Goal: Task Accomplishment & Management: Complete application form

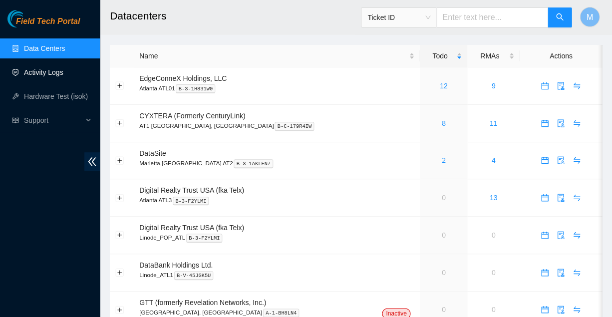
click at [41, 72] on link "Activity Logs" at bounding box center [43, 72] width 39 height 8
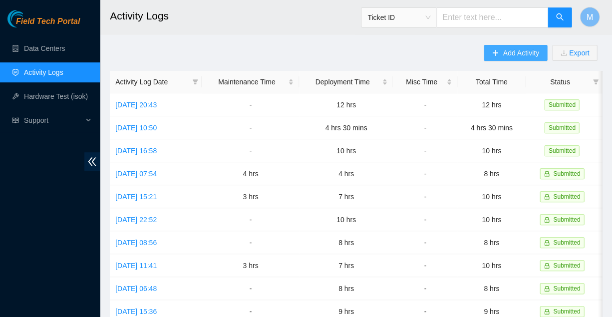
click at [528, 49] on span "Add Activity" at bounding box center [521, 52] width 36 height 11
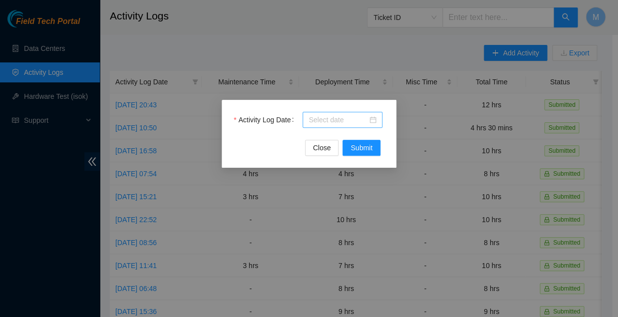
click at [373, 120] on div at bounding box center [343, 119] width 68 height 11
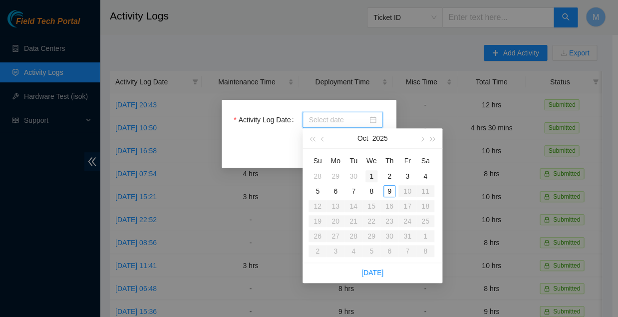
type input "2025-10-01"
type input "2025-10-02"
type input "2025-10-09"
click at [390, 185] on div "9" at bounding box center [390, 191] width 12 height 12
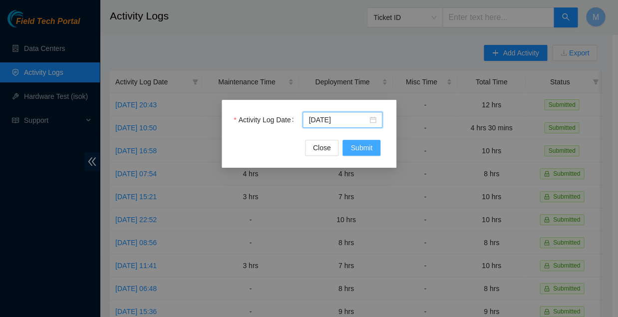
click at [360, 146] on span "Submit" at bounding box center [362, 147] width 22 height 11
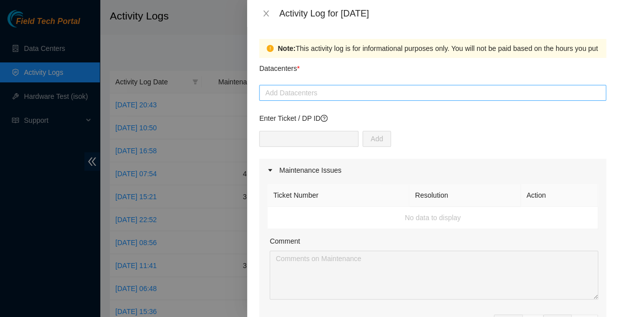
click at [336, 87] on div at bounding box center [433, 93] width 342 height 12
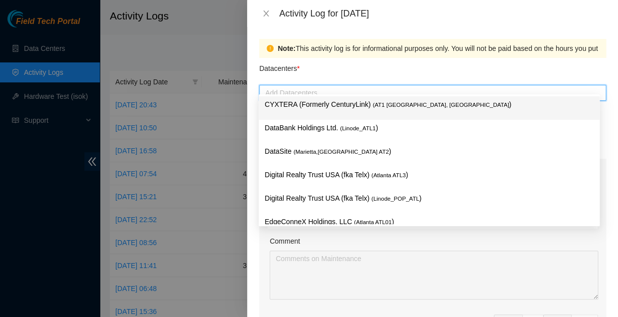
click at [318, 103] on p "CYXTERA (Formerly CenturyLink) ( AT1 Atlanta, GA )" at bounding box center [429, 104] width 329 height 11
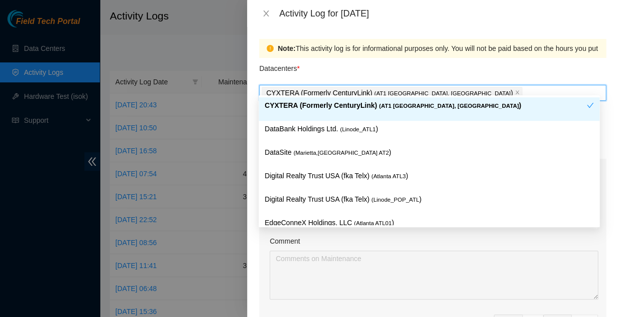
click at [357, 64] on div "Datacenters *" at bounding box center [432, 71] width 347 height 27
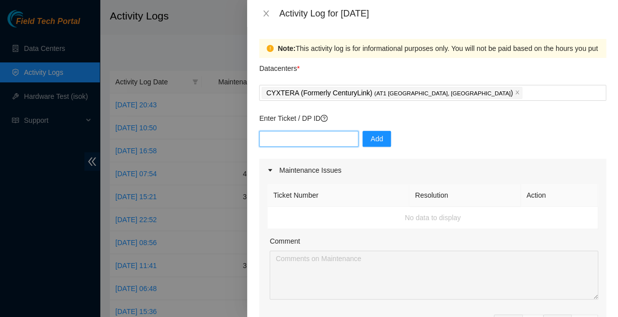
click at [316, 131] on input "text" at bounding box center [308, 139] width 99 height 16
type input "DP838834"
click at [318, 131] on input "text" at bounding box center [308, 139] width 99 height 16
type input "DP83834"
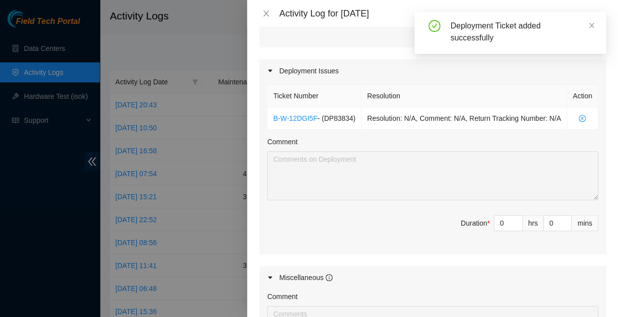
scroll to position [303, 0]
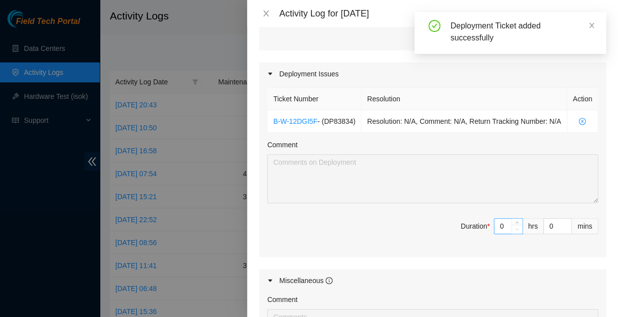
click at [514, 227] on span "down" at bounding box center [517, 230] width 6 height 6
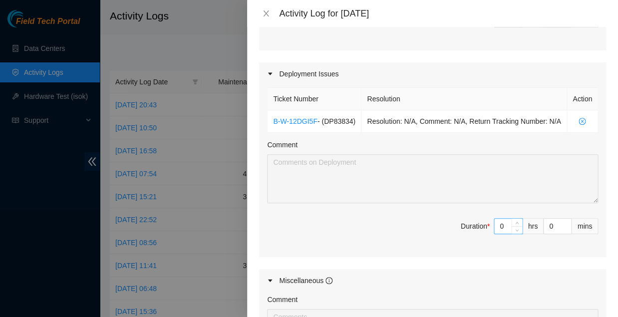
click at [504, 219] on input "0" at bounding box center [508, 226] width 28 height 15
type input "8"
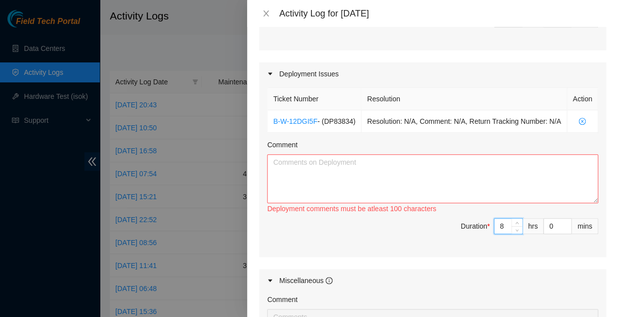
type input "8"
click at [290, 154] on textarea "Comment" at bounding box center [432, 178] width 331 height 49
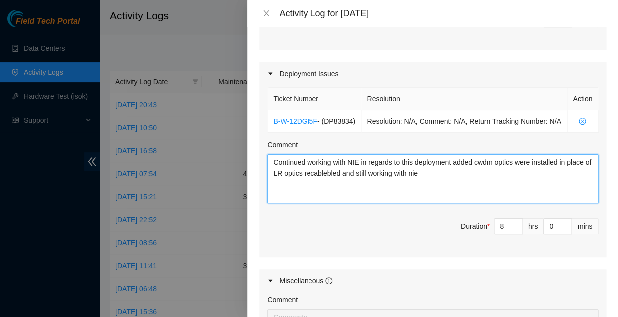
click at [306, 154] on textarea "Continued working with NIE in regards to this deployment added cwdm optics were…" at bounding box center [432, 178] width 331 height 49
click at [402, 154] on textarea "Continued working with NIE in regards to this deployment added cwdm optics were…" at bounding box center [432, 178] width 331 height 49
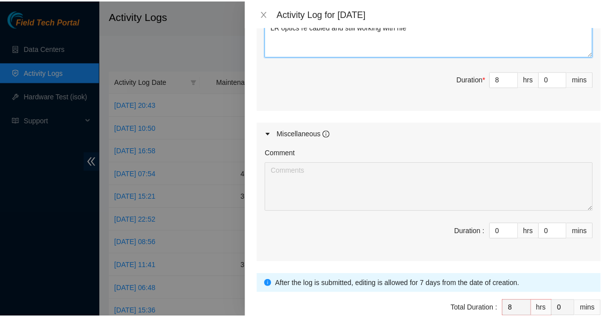
scroll to position [449, 0]
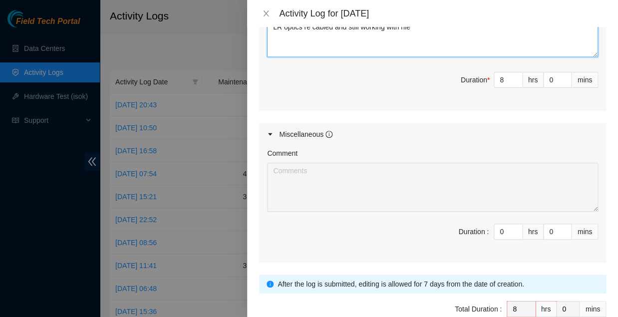
type textarea "Continued working with NIE in regards to this deployment added cwdm optics were…"
